Goal: Task Accomplishment & Management: Use online tool/utility

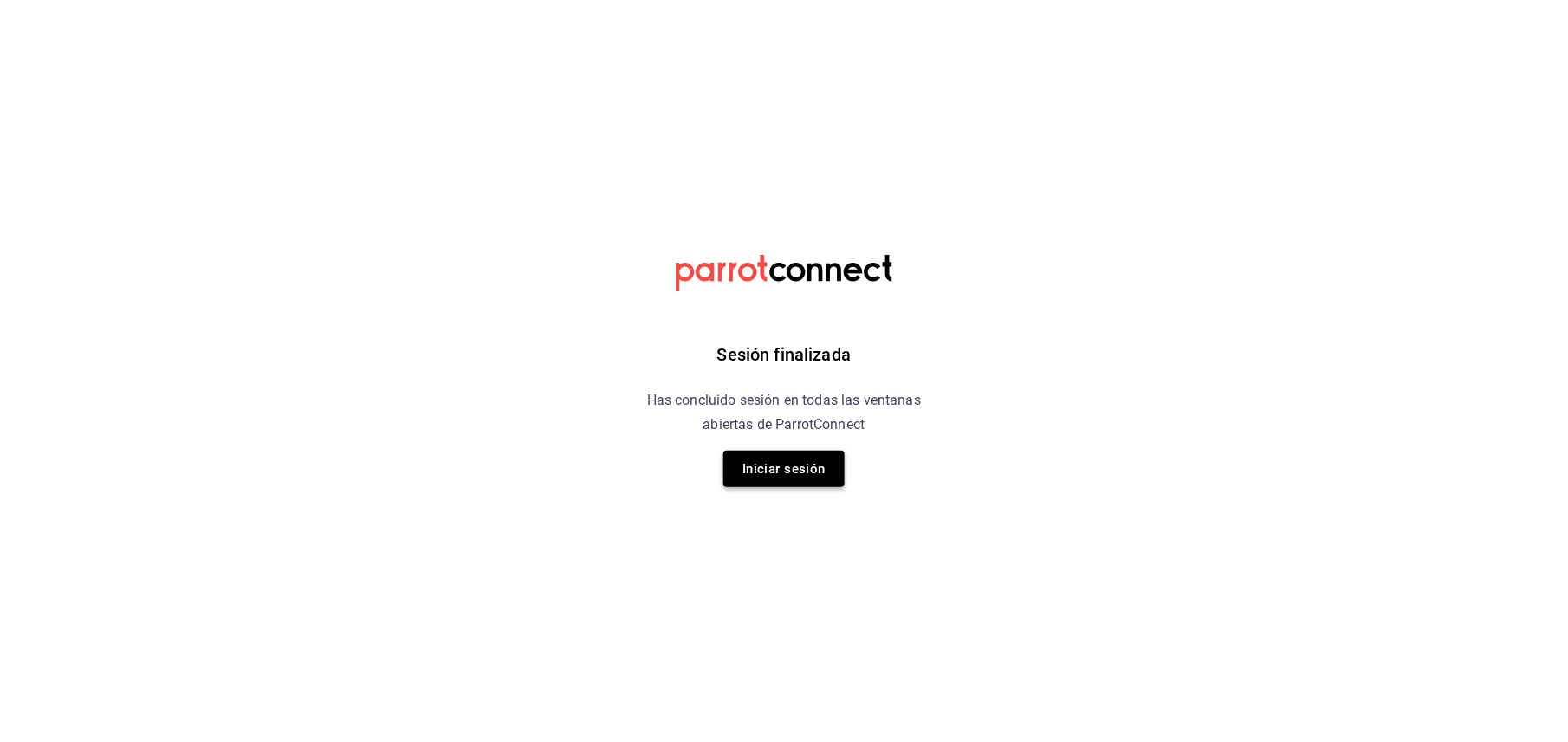
click at [809, 469] on button "Iniciar sesión" at bounding box center [784, 469] width 121 height 37
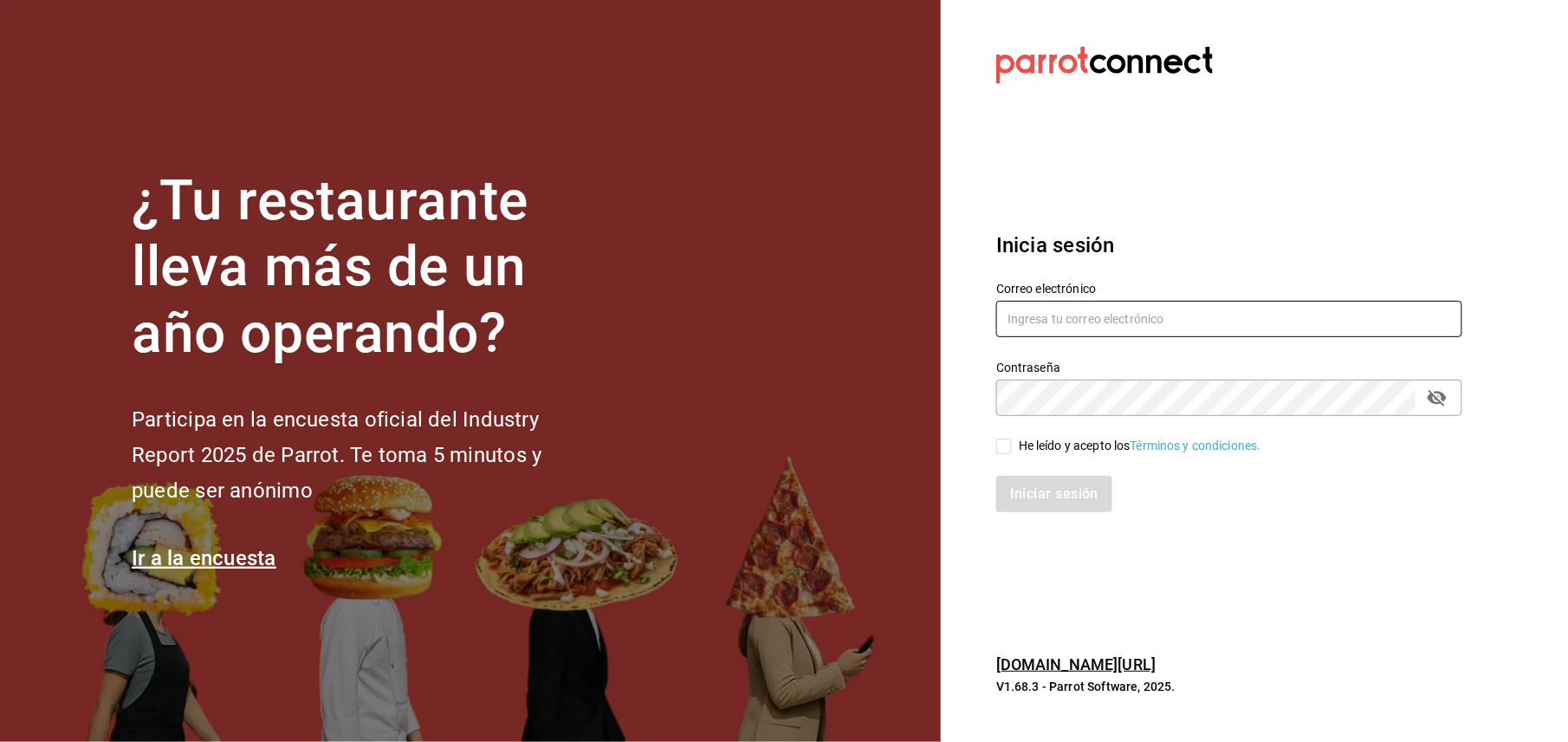
type input "cuerno.cdmx@grupocosteno.com"
click at [1003, 432] on div "He leído y acepto los Términos y condiciones." at bounding box center [1219, 436] width 487 height 40
click at [1007, 465] on div "Iniciar sesión" at bounding box center [1219, 484] width 487 height 57
click at [1011, 438] on input "He leído y acepto los Términos y condiciones." at bounding box center [1004, 446] width 16 height 16
checkbox input "true"
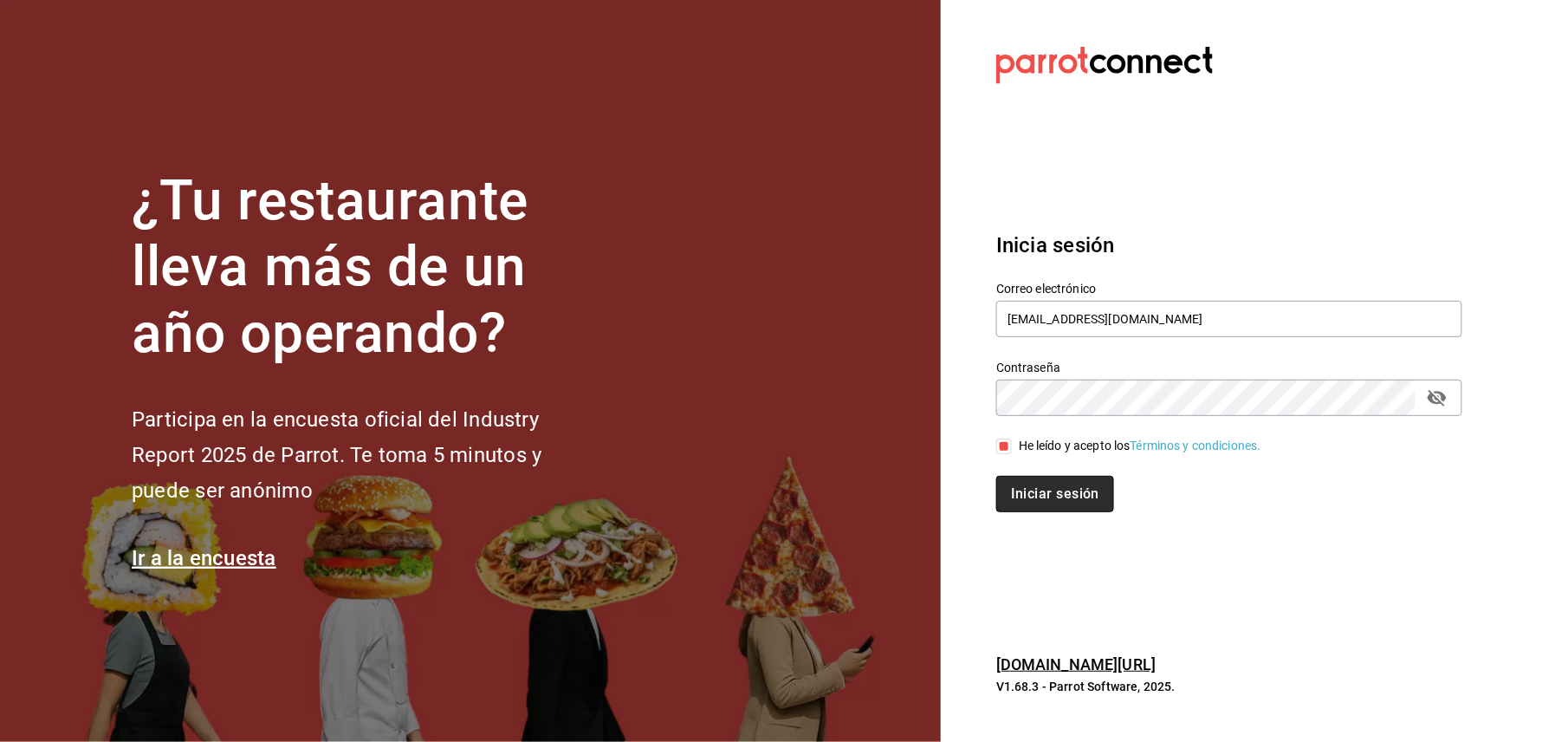
click at [1062, 487] on button "Iniciar sesión" at bounding box center [1055, 493] width 118 height 37
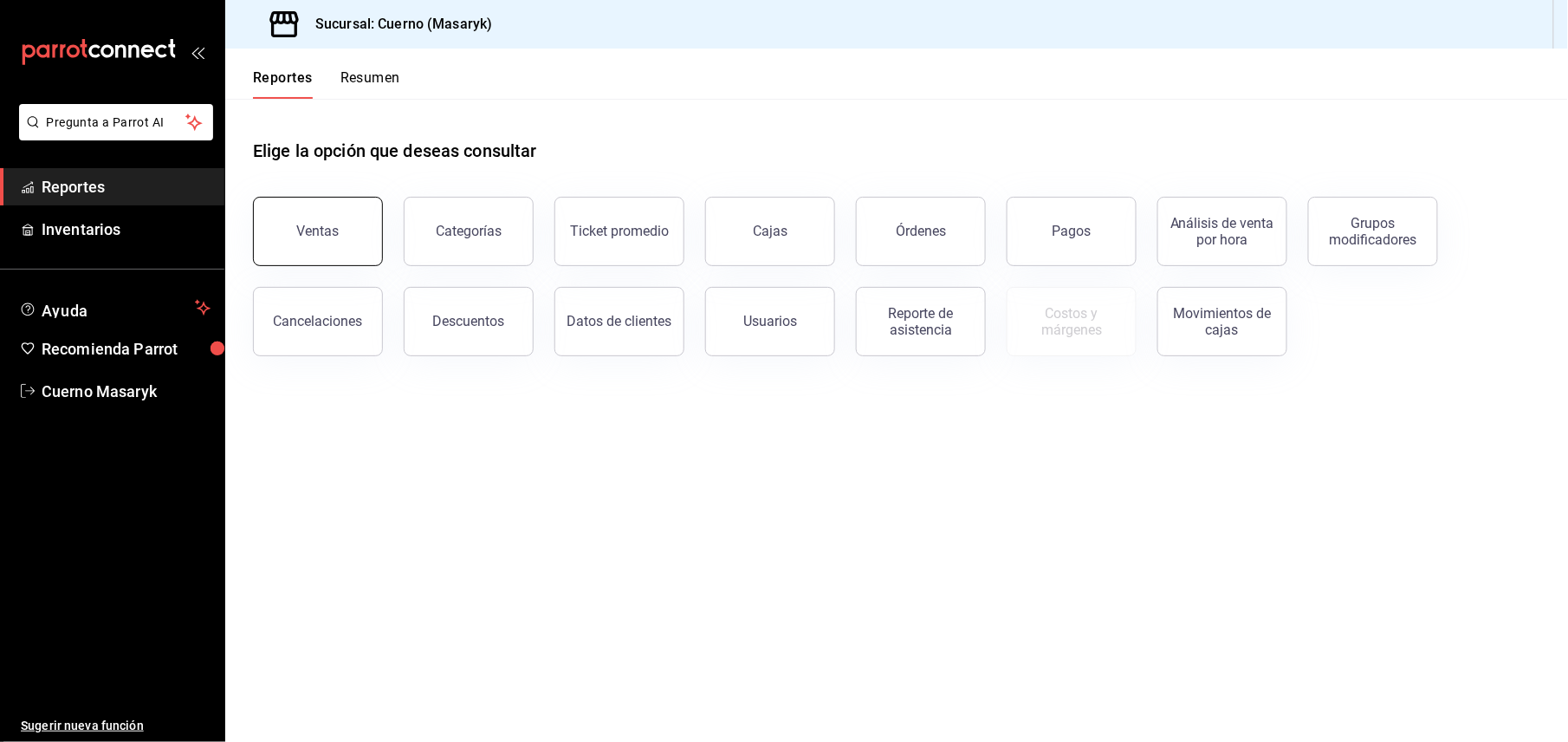
drag, startPoint x: 354, startPoint y: 219, endPoint x: 339, endPoint y: 233, distance: 20.5
click at [339, 233] on button "Ventas" at bounding box center [318, 232] width 130 height 69
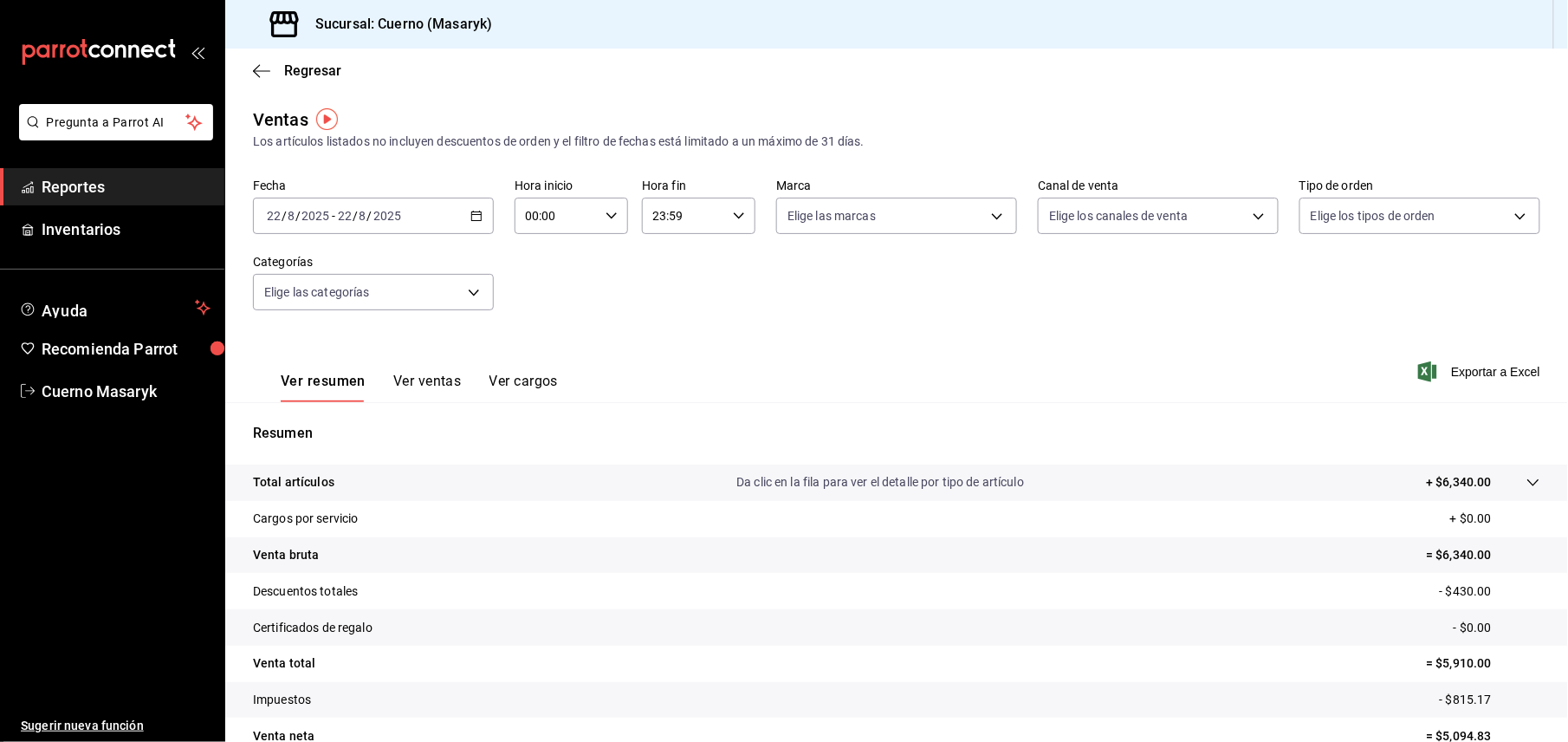
click at [435, 224] on div "[DATE] [DATE] - [DATE] [DATE]" at bounding box center [373, 216] width 241 height 37
click at [352, 420] on span "Rango de fechas" at bounding box center [335, 424] width 134 height 18
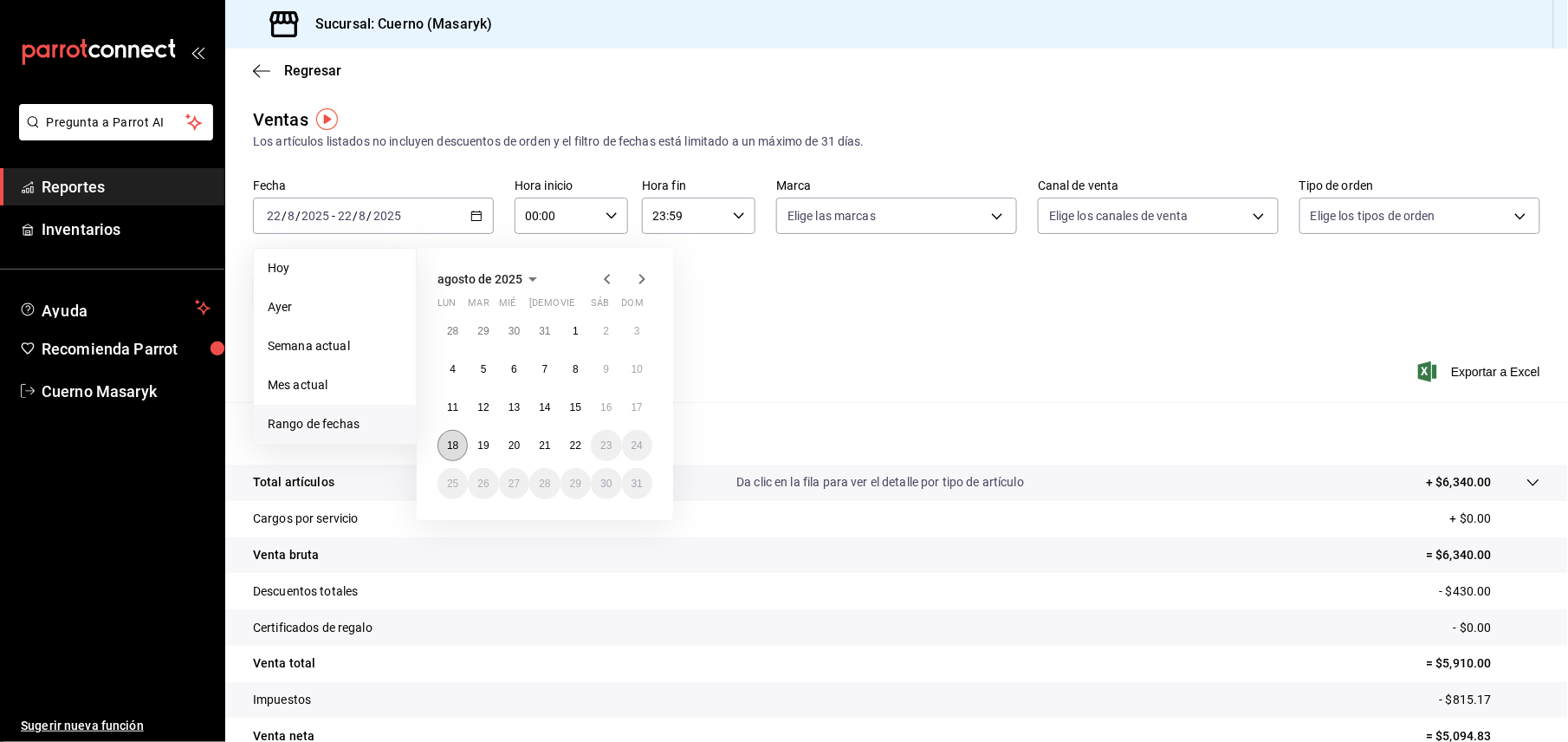
click at [461, 453] on button "18" at bounding box center [452, 445] width 30 height 31
click at [584, 455] on button "22" at bounding box center [576, 445] width 30 height 31
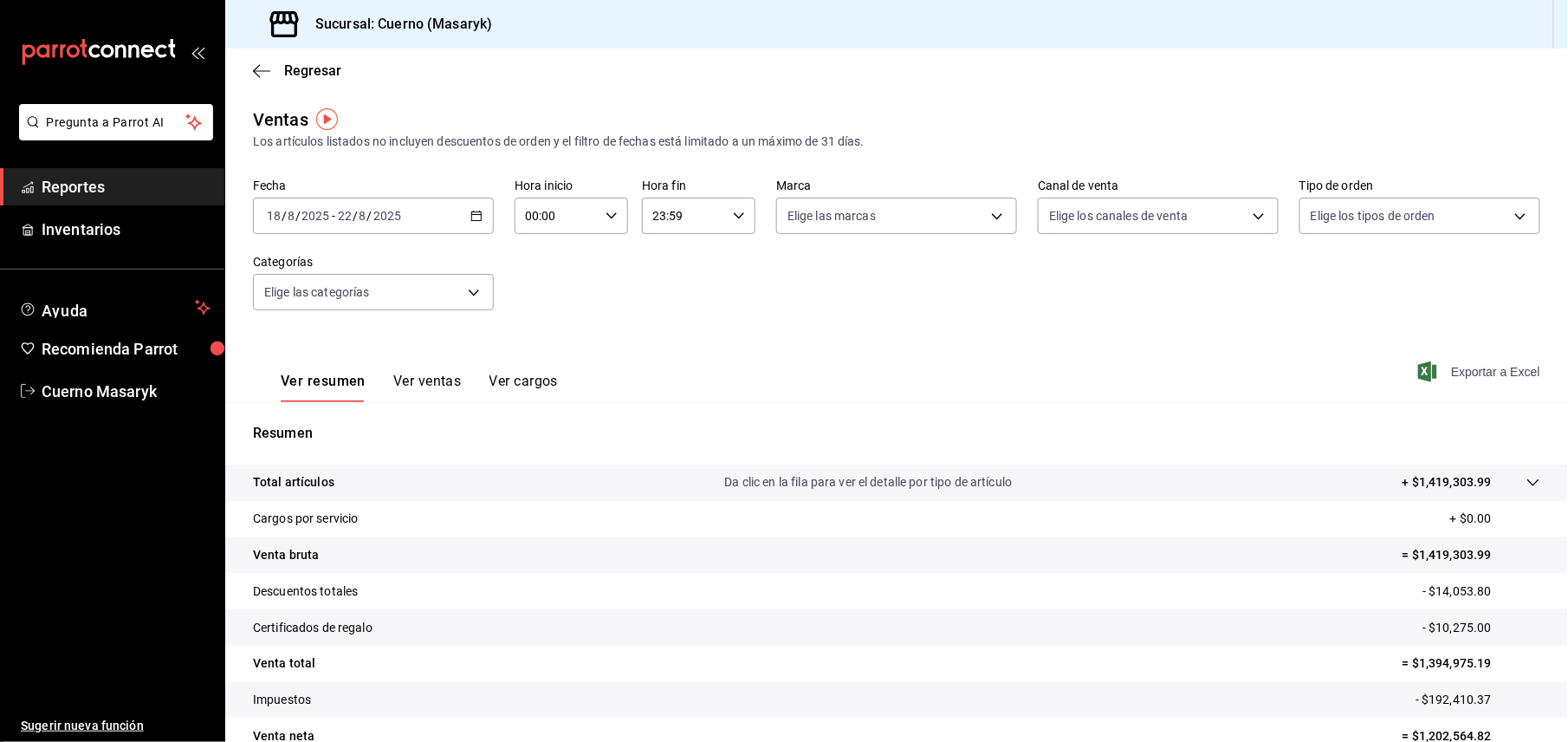
click at [1483, 376] on span "Exportar a Excel" at bounding box center [1481, 371] width 118 height 20
click at [109, 208] on ul "Reportes Inventarios" at bounding box center [112, 208] width 224 height 80
click at [118, 163] on li "Pregunta a Parrot AI" at bounding box center [112, 136] width 210 height 64
drag, startPoint x: 121, startPoint y: 180, endPoint x: 121, endPoint y: 167, distance: 13.0
click at [121, 180] on span "Reportes" at bounding box center [126, 187] width 169 height 23
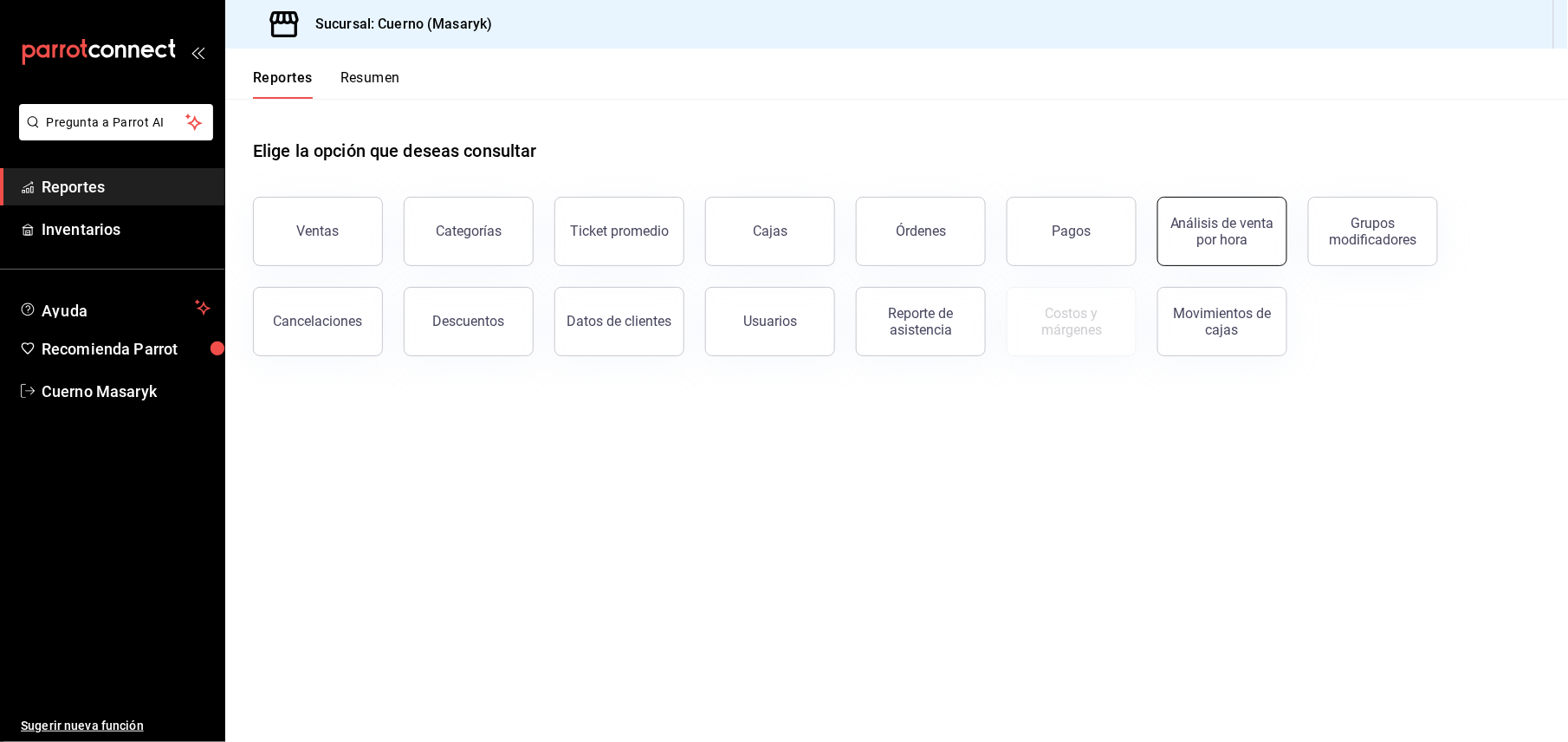
click at [1284, 225] on div "Análisis de venta por hora" at bounding box center [1212, 221] width 150 height 90
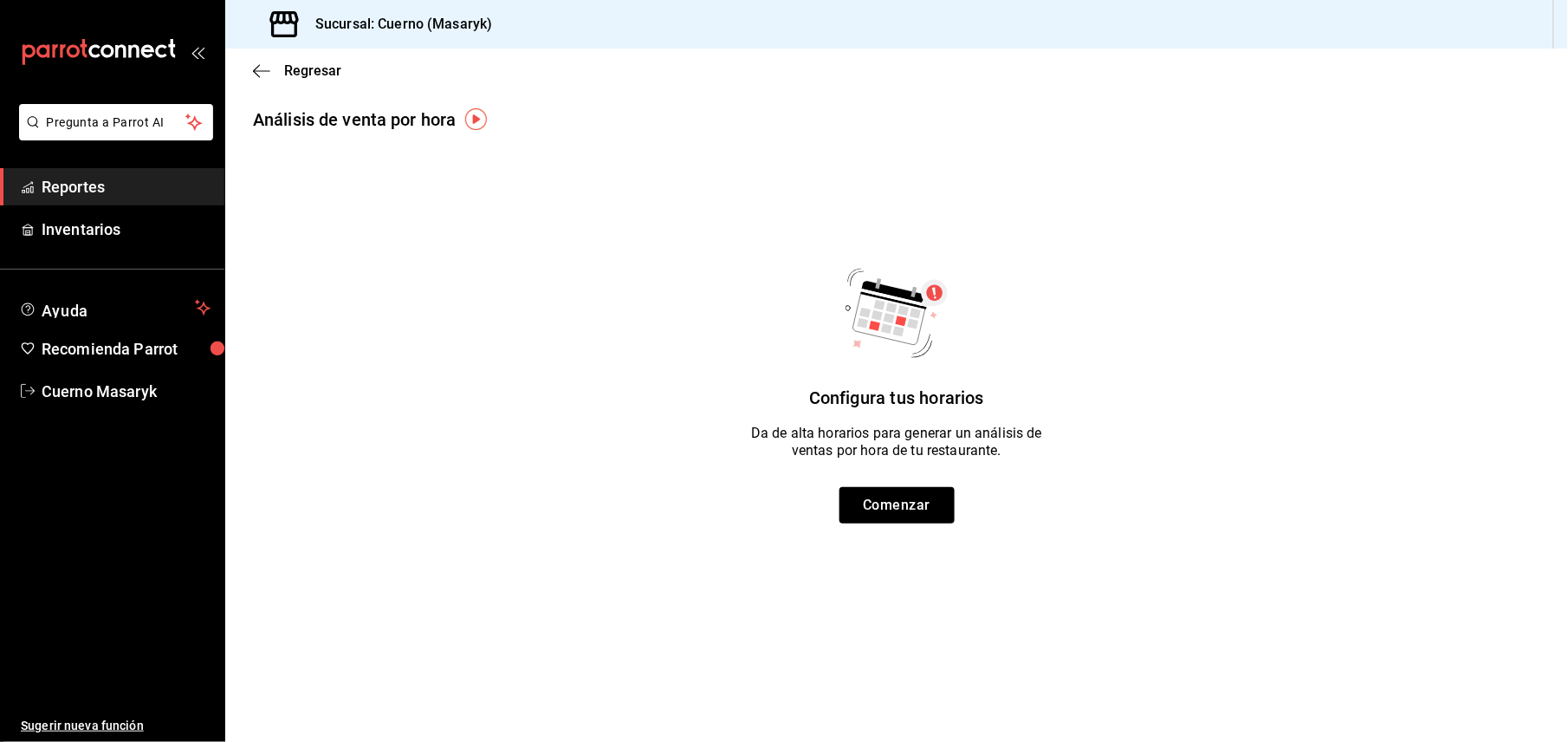
click at [159, 170] on link "Reportes" at bounding box center [112, 187] width 224 height 37
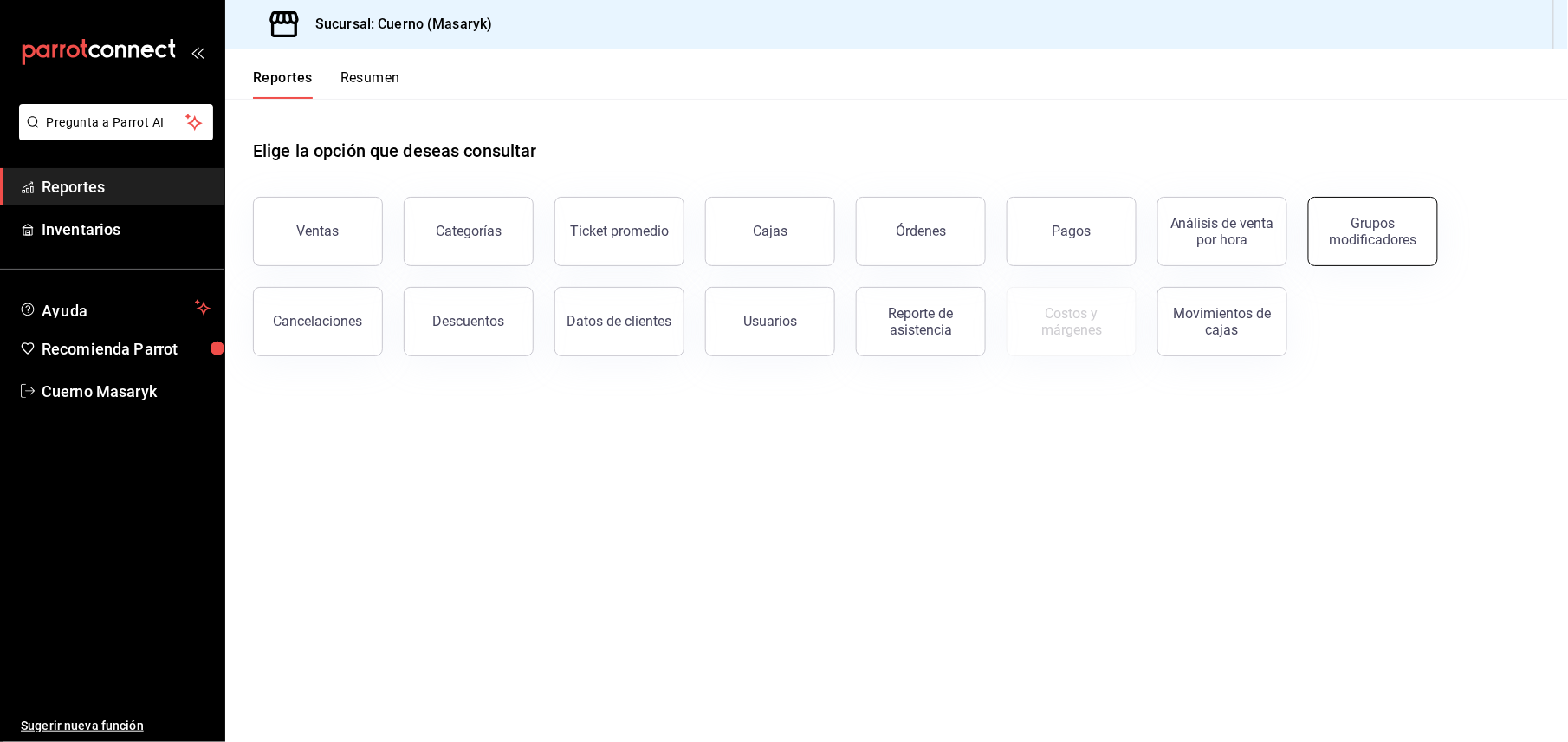
click at [1371, 234] on div "Grupos modificadores" at bounding box center [1373, 231] width 108 height 33
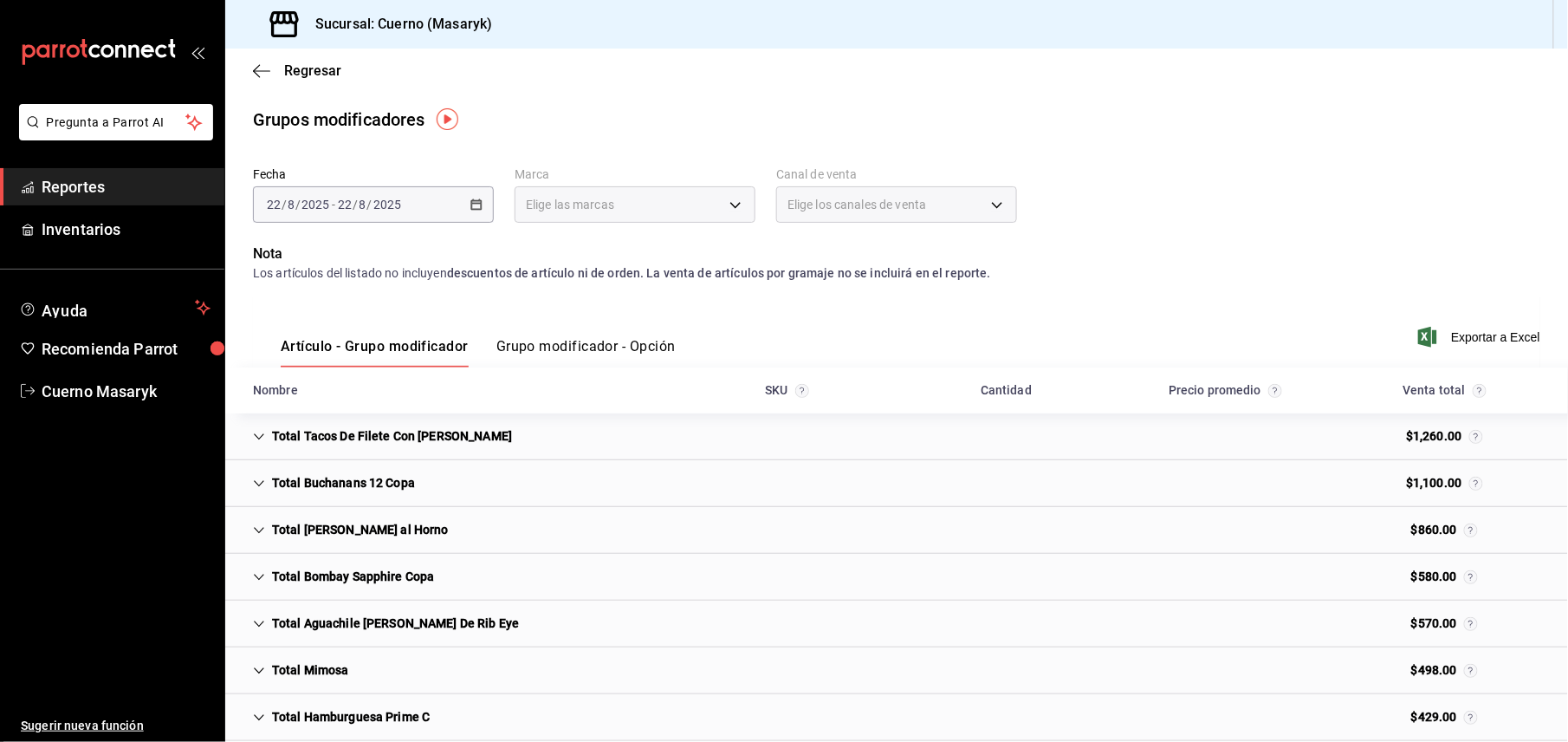
click at [601, 351] on button "Grupo modificador - Opción" at bounding box center [586, 353] width 179 height 29
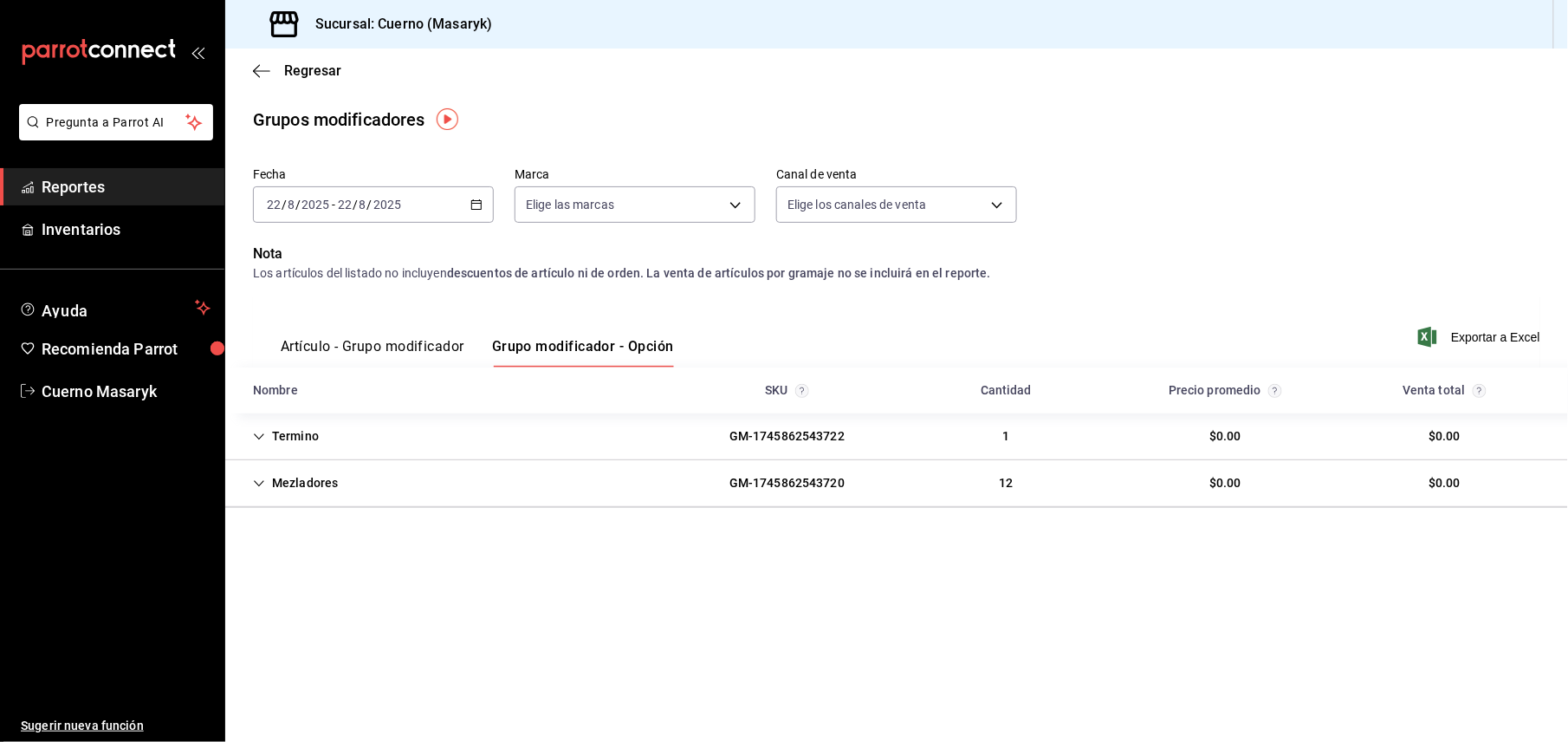
click at [491, 216] on div "[DATE] [DATE] - [DATE] [DATE]" at bounding box center [373, 204] width 241 height 37
click at [317, 397] on li "Rango de fechas" at bounding box center [335, 413] width 162 height 39
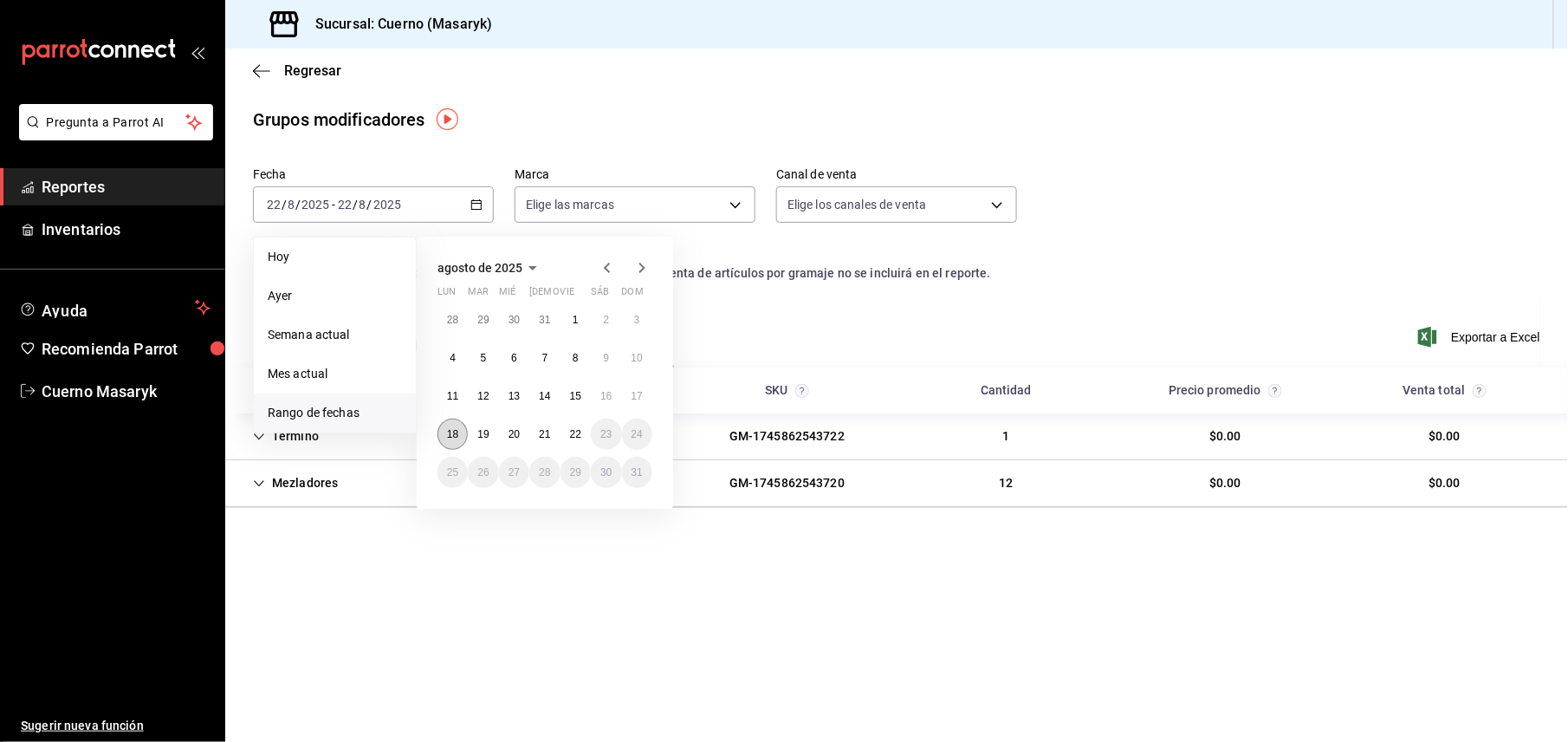
click at [459, 428] on abbr "18" at bounding box center [452, 435] width 12 height 12
click at [566, 430] on button "22" at bounding box center [576, 434] width 30 height 31
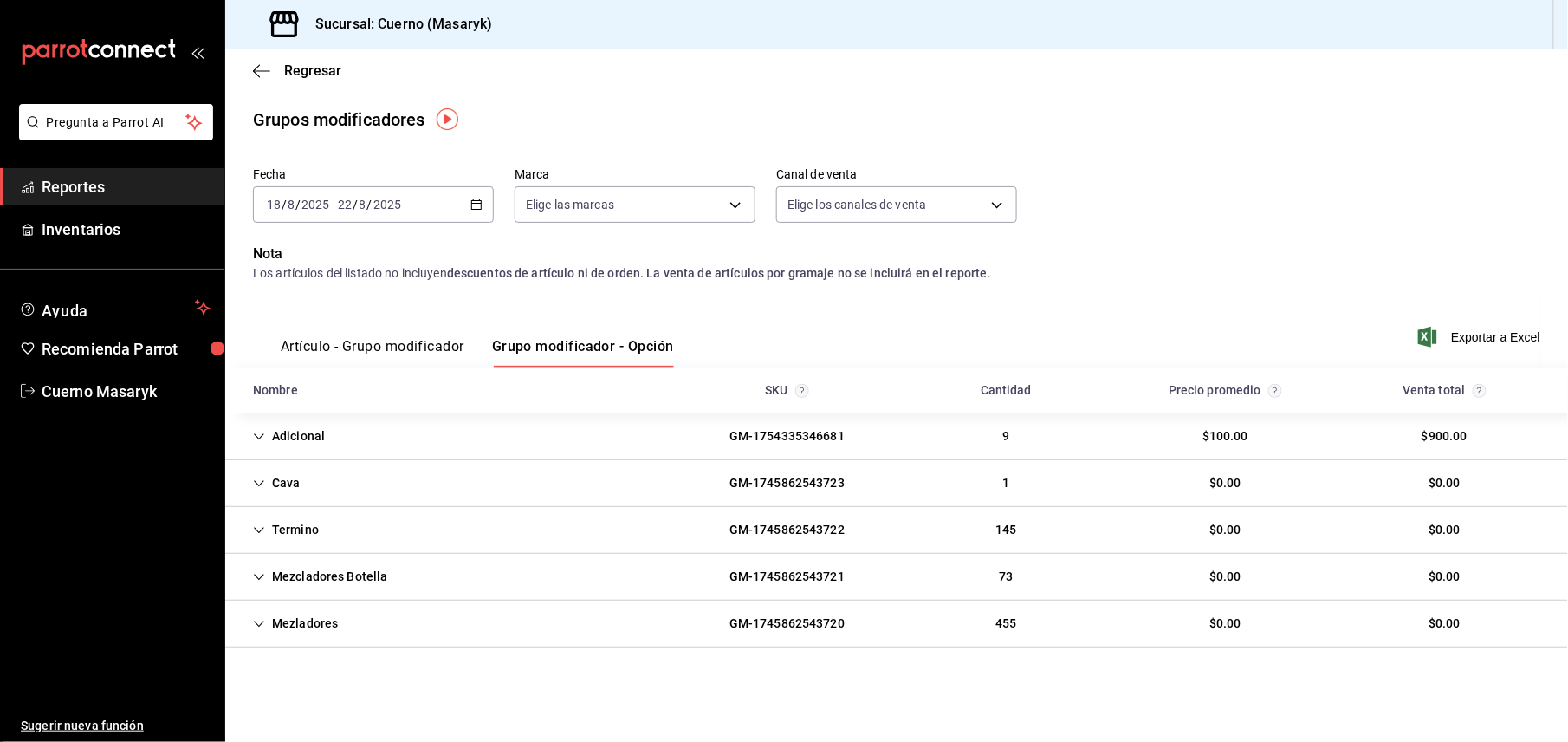
click at [1458, 335] on span "Exportar a Excel" at bounding box center [1481, 337] width 118 height 20
